Goal: Check status: Check status

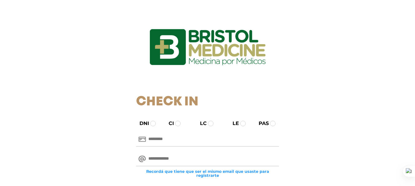
click at [171, 138] on input "text" at bounding box center [207, 139] width 143 height 15
type input "********"
click at [170, 162] on input "email" at bounding box center [207, 159] width 143 height 15
type input "**********"
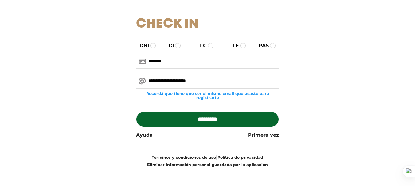
scroll to position [81, 0]
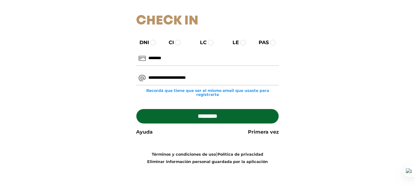
click at [236, 119] on input "*********" at bounding box center [207, 116] width 143 height 15
type input "**********"
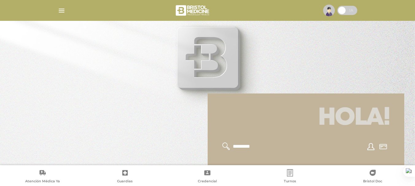
click at [58, 10] on img "button" at bounding box center [62, 11] width 8 height 8
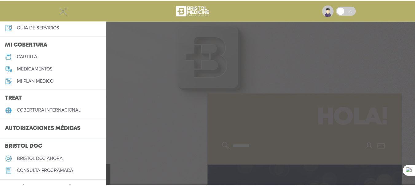
scroll to position [61, 0]
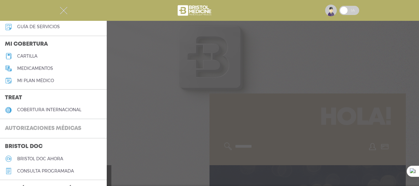
click at [67, 131] on h3 "Autorizaciones médicas" at bounding box center [43, 129] width 86 height 12
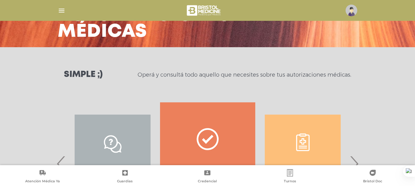
scroll to position [122, 0]
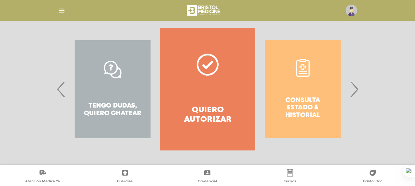
click at [301, 105] on div "Consulta estado & historial" at bounding box center [302, 89] width 95 height 123
click at [216, 110] on h4 "Quiero autorizar" at bounding box center [207, 115] width 73 height 19
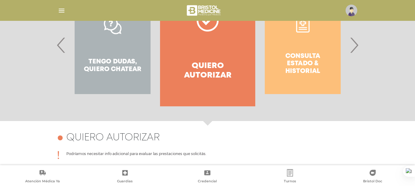
scroll to position [150, 0]
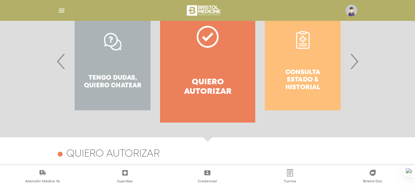
click at [302, 81] on div "Consulta estado & historial" at bounding box center [302, 61] width 95 height 123
click at [306, 77] on div "Consulta estado & historial" at bounding box center [302, 61] width 95 height 123
click at [353, 62] on span "›" at bounding box center [354, 61] width 12 height 33
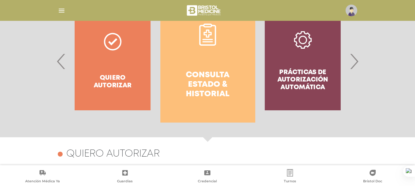
click at [221, 75] on h4 "Consulta estado & historial" at bounding box center [207, 85] width 73 height 29
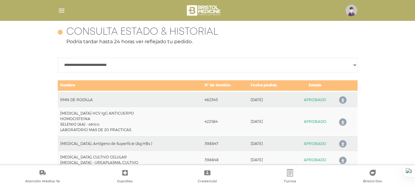
scroll to position [273, 0]
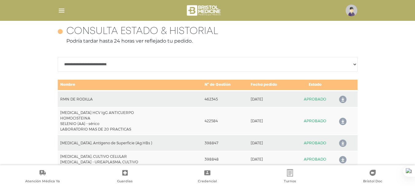
click at [343, 99] on icon at bounding box center [341, 100] width 10 height 10
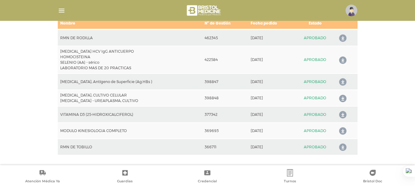
scroll to position [335, 0]
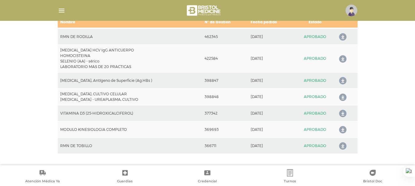
click at [341, 146] on icon at bounding box center [341, 147] width 10 height 10
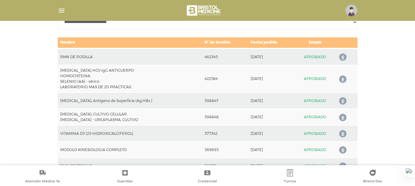
scroll to position [305, 0]
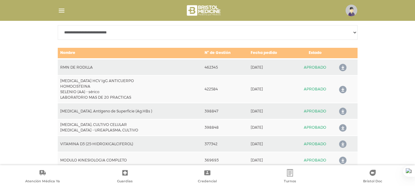
click at [207, 177] on link "Credencial" at bounding box center [207, 177] width 83 height 16
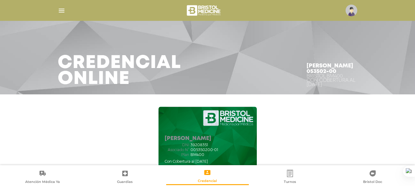
click at [10, 68] on div "Credencial Online Olivera Roberta 053502-00 Bristol BM400 Con Cobertura al 14/1…" at bounding box center [207, 47] width 415 height 95
click at [63, 11] on img "button" at bounding box center [62, 11] width 8 height 8
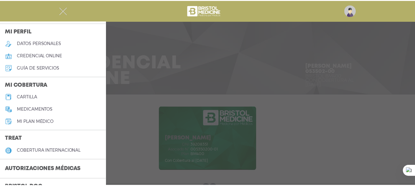
scroll to position [31, 0]
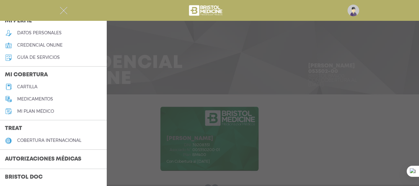
click at [60, 160] on h3 "Autorizaciones médicas" at bounding box center [43, 160] width 86 height 12
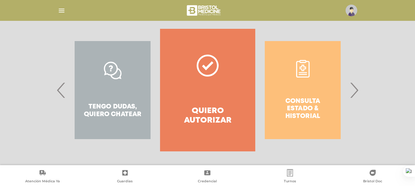
scroll to position [122, 0]
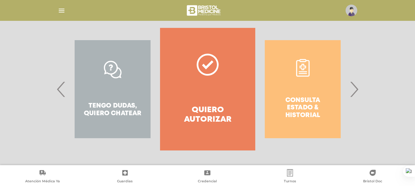
click at [306, 115] on div "Consulta estado & historial" at bounding box center [302, 89] width 95 height 123
click at [305, 96] on div "Consulta estado & historial" at bounding box center [302, 89] width 95 height 123
click at [354, 95] on span "›" at bounding box center [354, 89] width 12 height 33
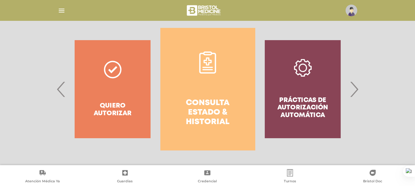
click at [225, 102] on h4 "Consulta estado & historial" at bounding box center [207, 113] width 73 height 29
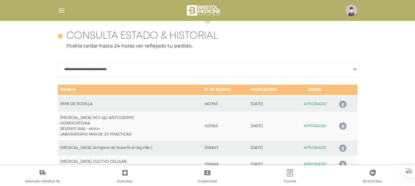
scroll to position [273, 0]
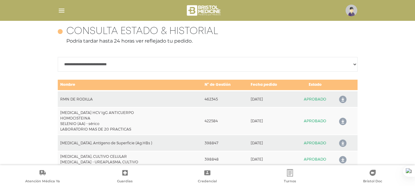
click at [341, 99] on icon at bounding box center [341, 100] width 10 height 10
